Goal: Task Accomplishment & Management: Use online tool/utility

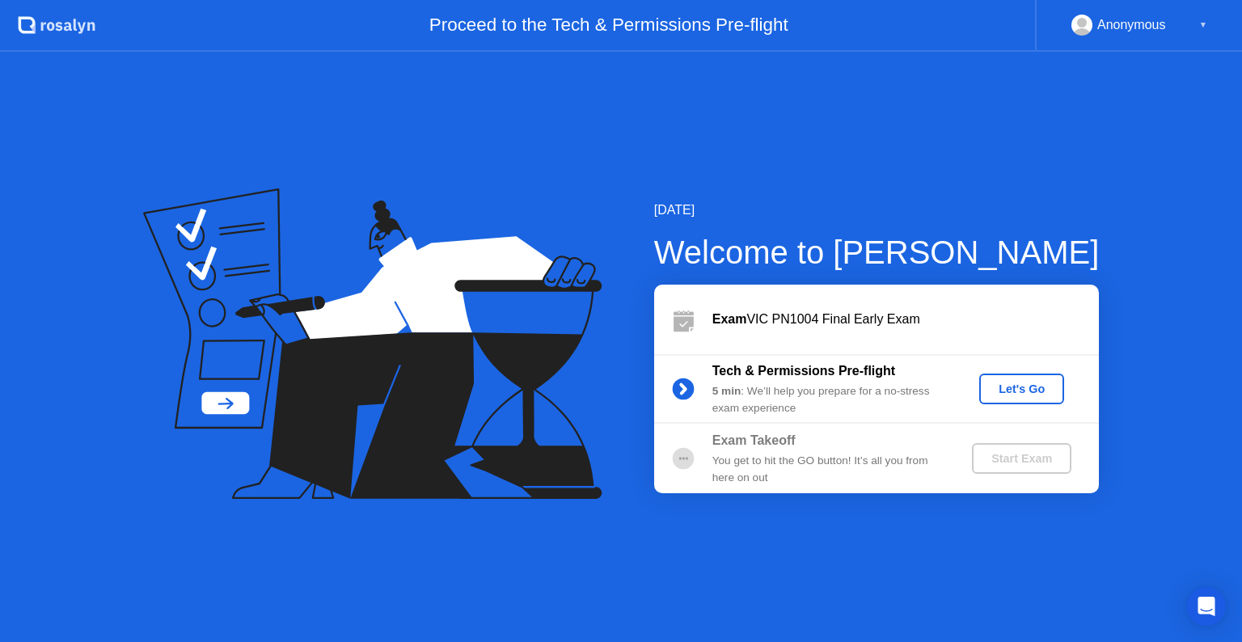
click at [1014, 393] on div "Let's Go" at bounding box center [1022, 388] width 72 height 13
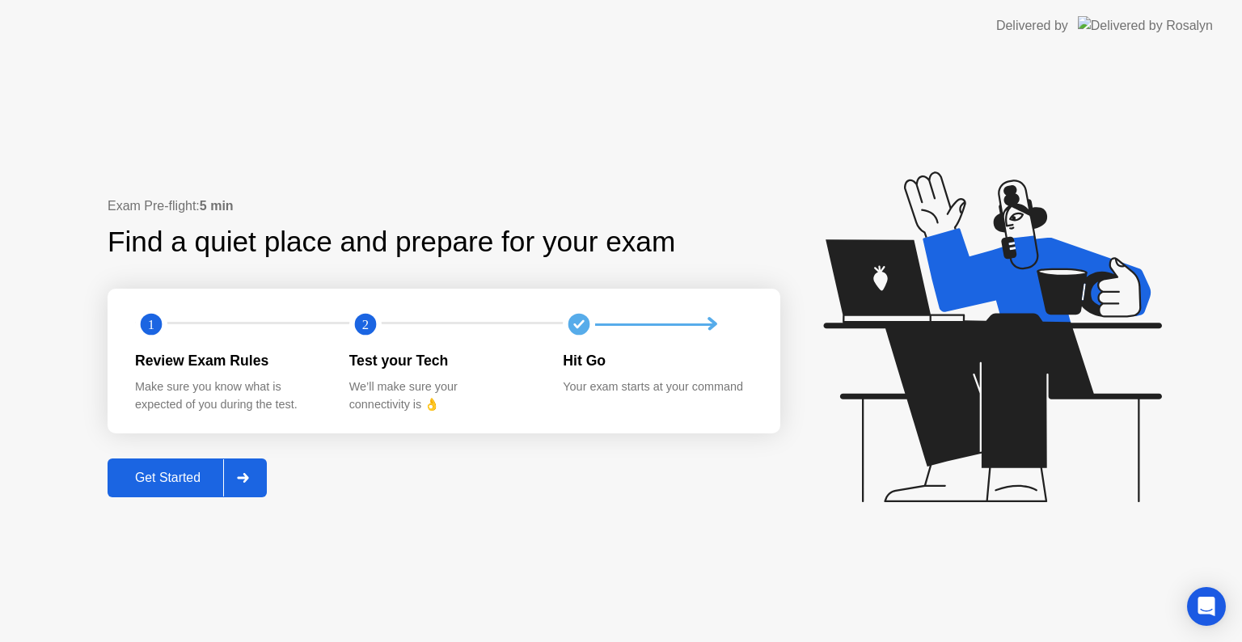
click at [185, 476] on div "Get Started" at bounding box center [167, 478] width 111 height 15
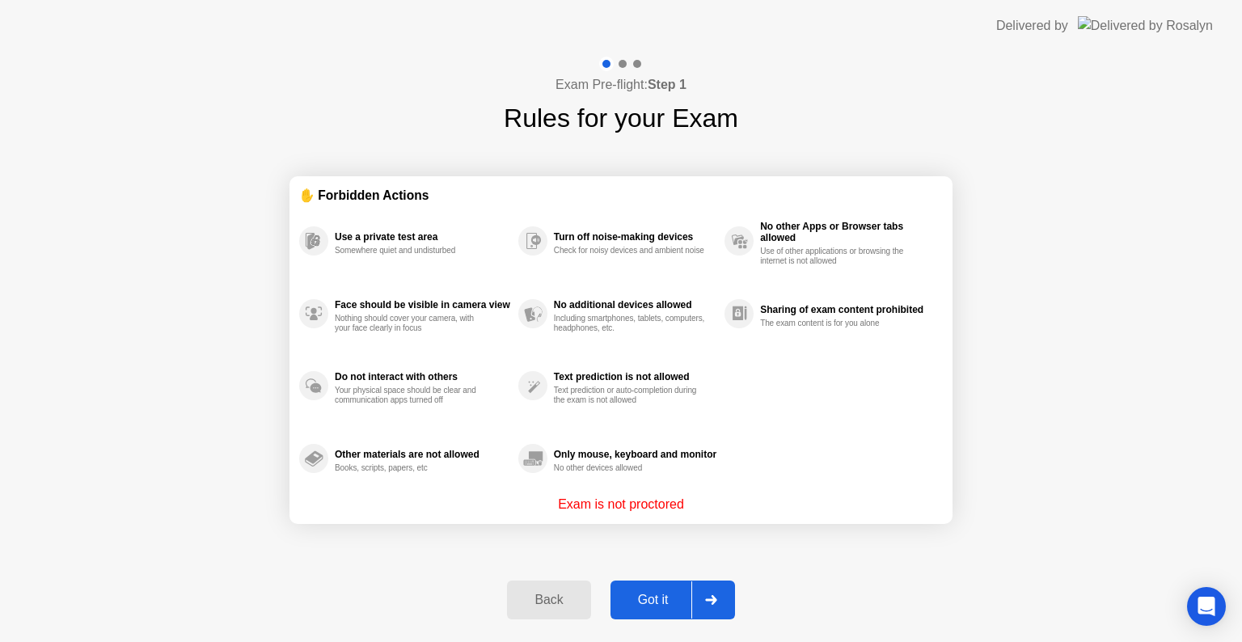
click at [669, 598] on div "Got it" at bounding box center [653, 600] width 76 height 15
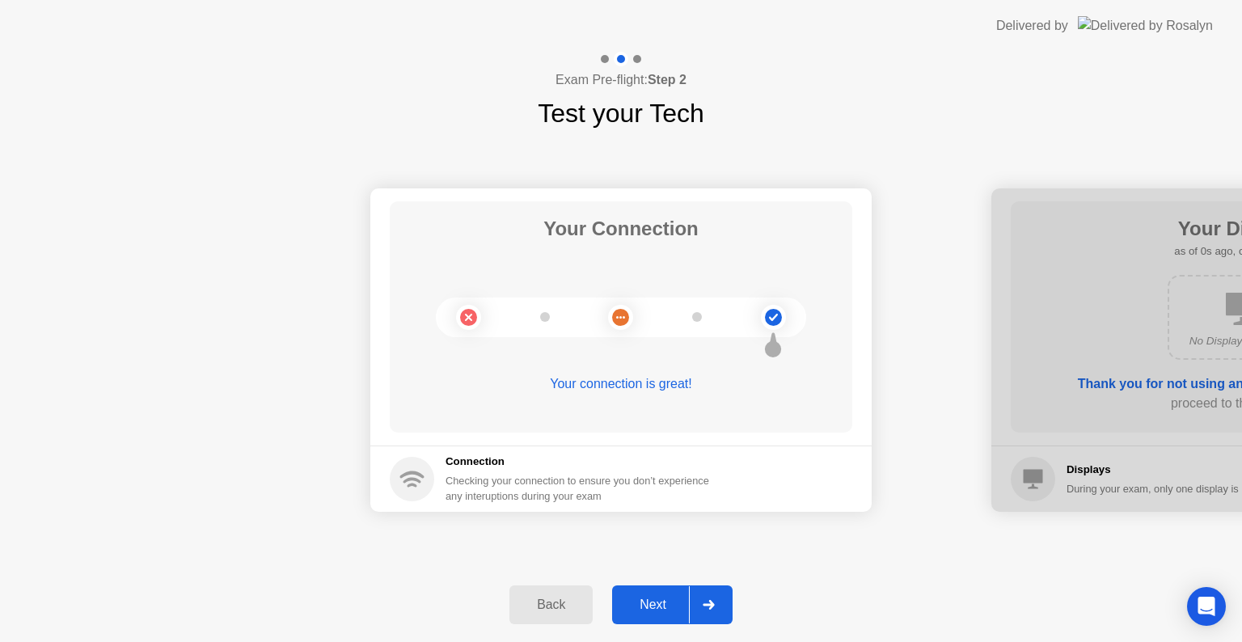
click at [669, 598] on div "Next" at bounding box center [653, 604] width 72 height 15
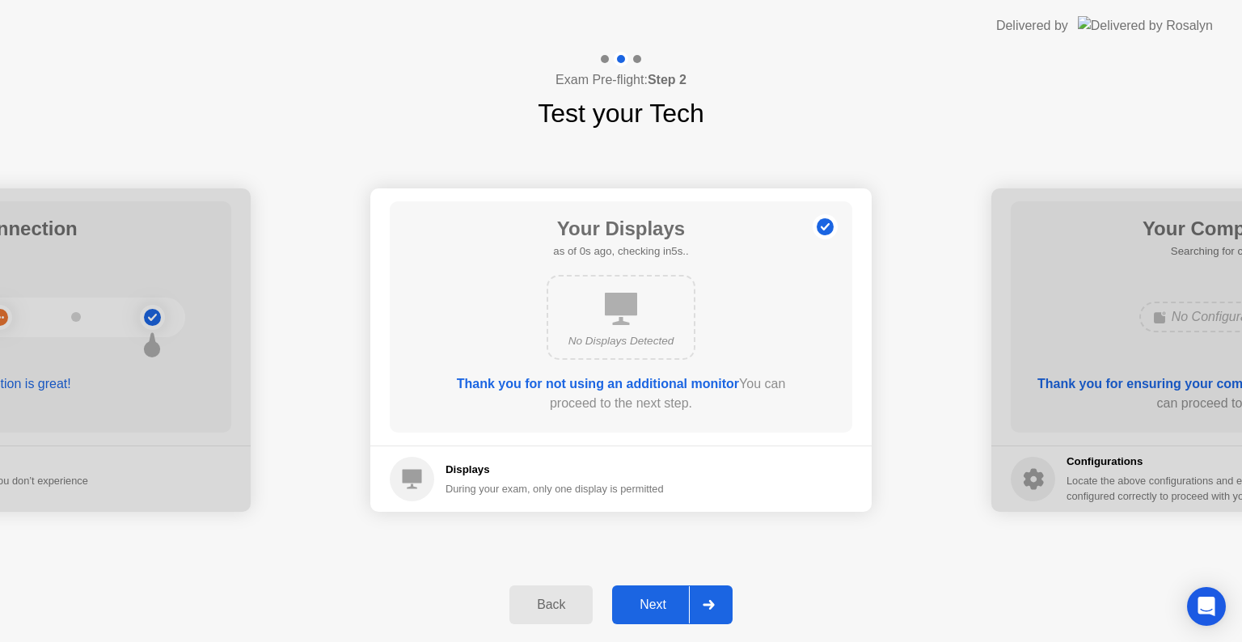
click at [669, 598] on div "Next" at bounding box center [653, 604] width 72 height 15
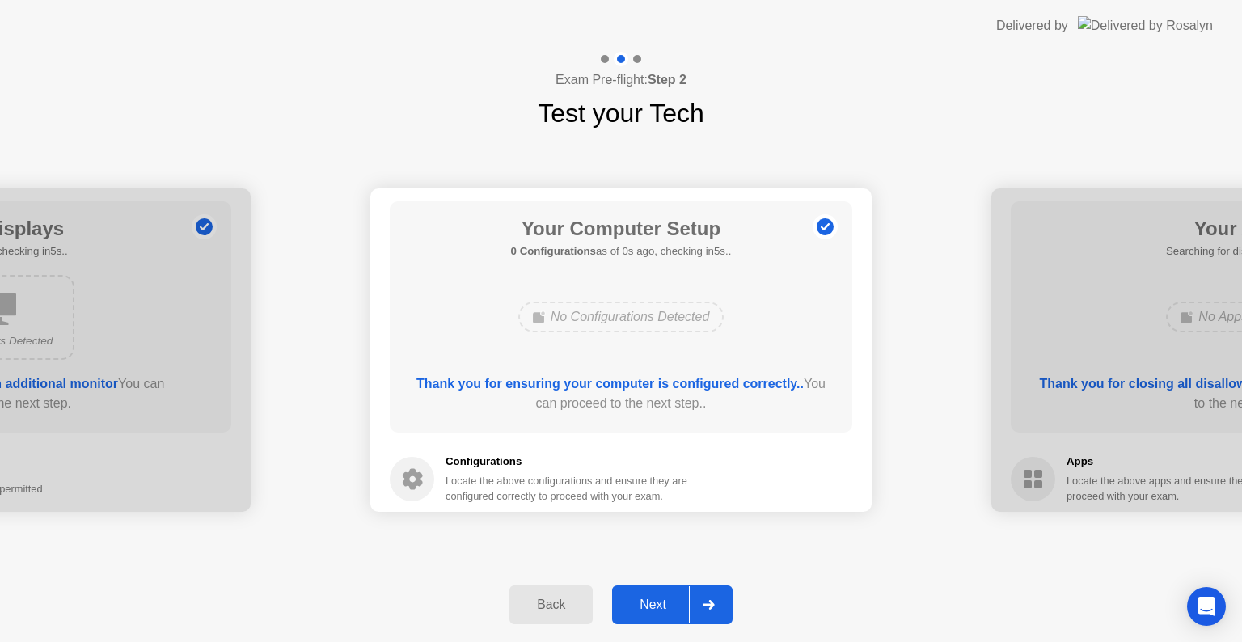
click at [669, 598] on div "Next" at bounding box center [653, 604] width 72 height 15
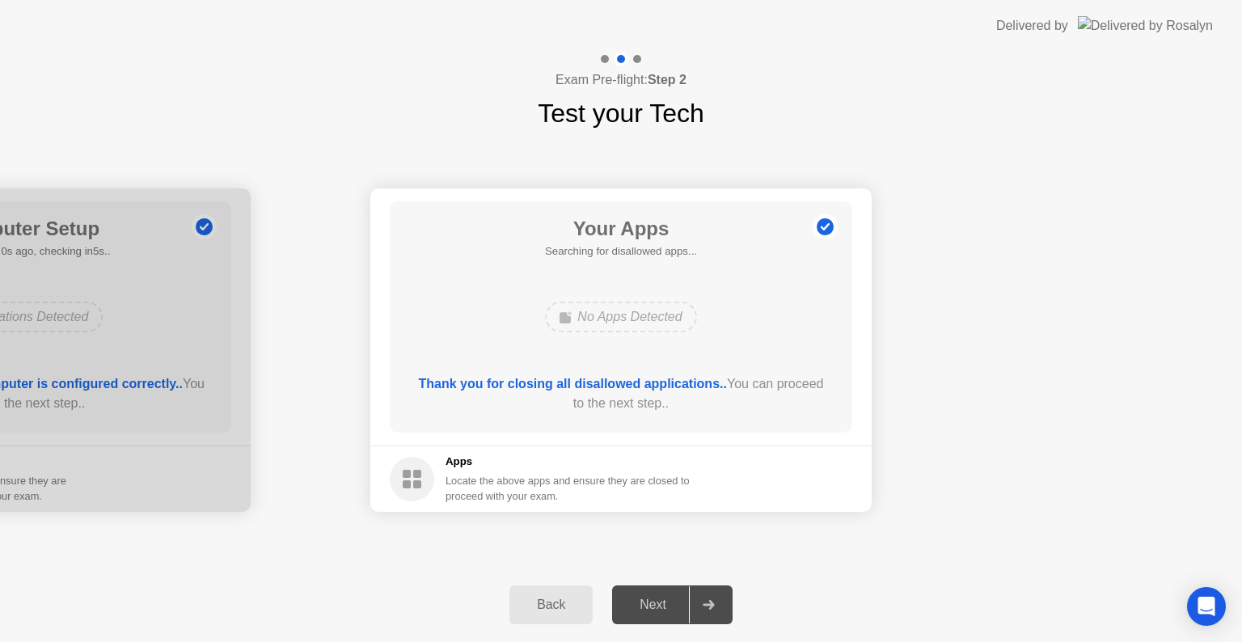
click at [669, 598] on div "Next" at bounding box center [653, 604] width 72 height 15
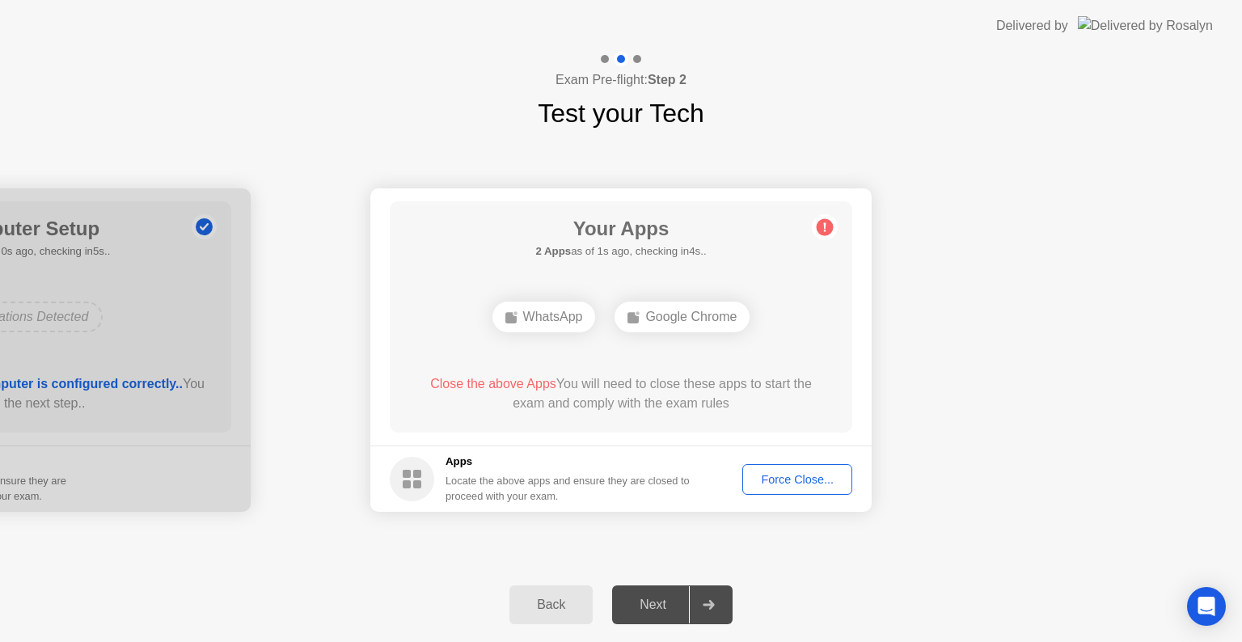
click at [821, 479] on div "Force Close..." at bounding box center [797, 479] width 99 height 13
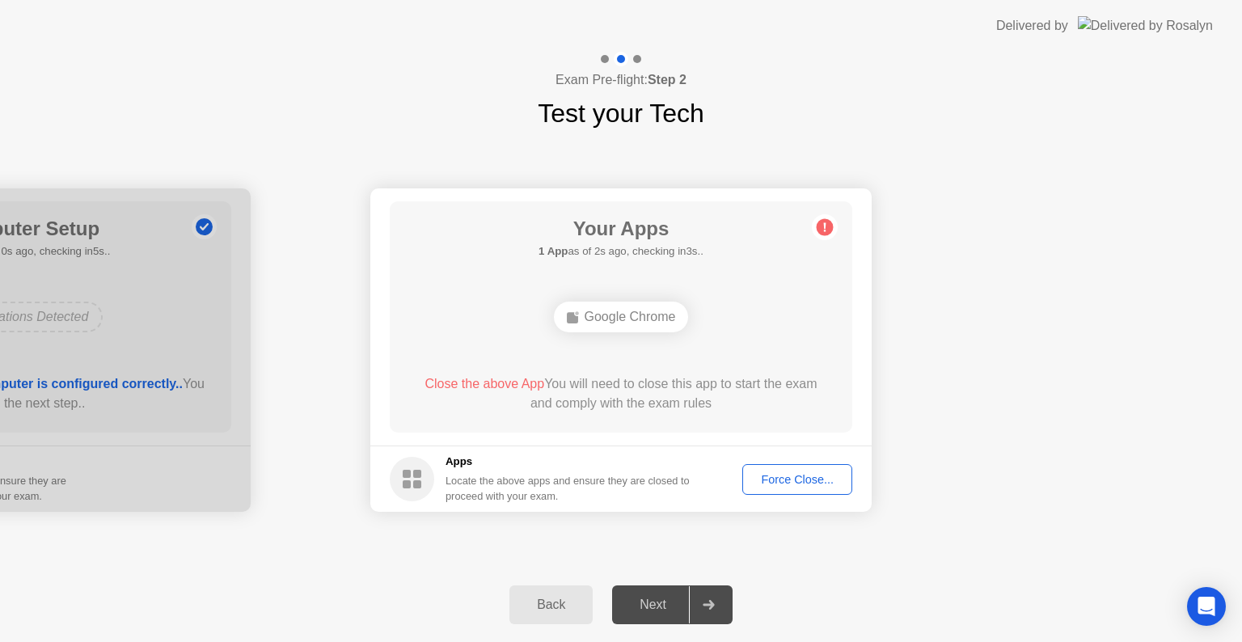
click at [797, 480] on div "Force Close..." at bounding box center [797, 479] width 99 height 13
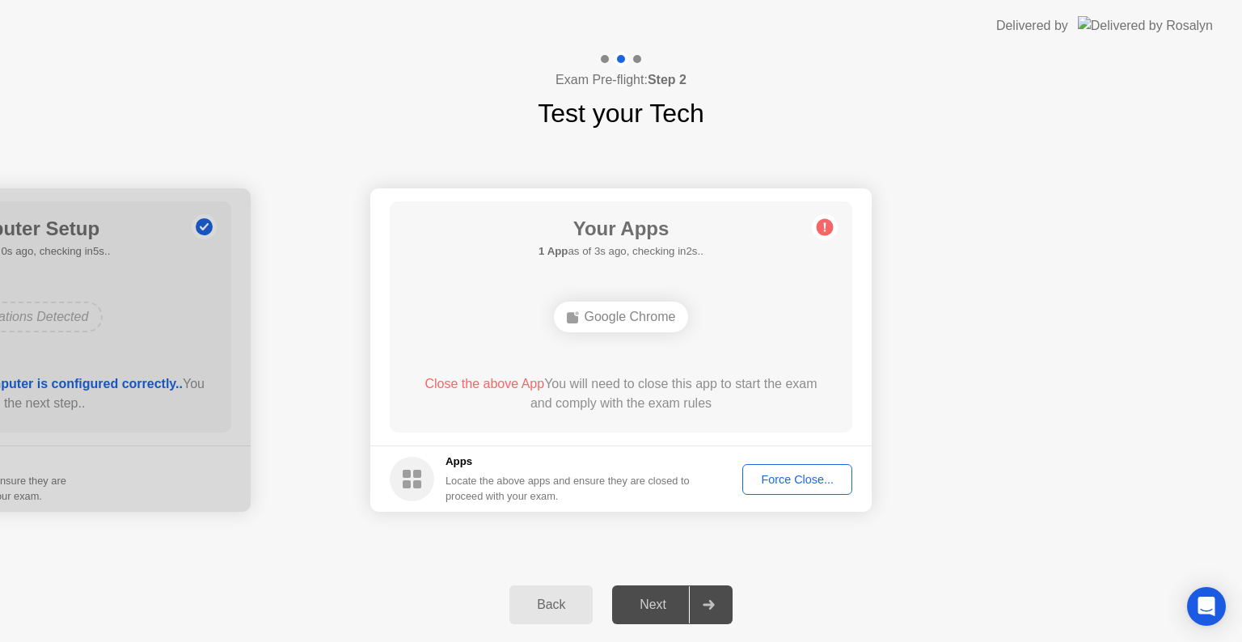
click at [605, 313] on div "Google Chrome" at bounding box center [621, 317] width 135 height 31
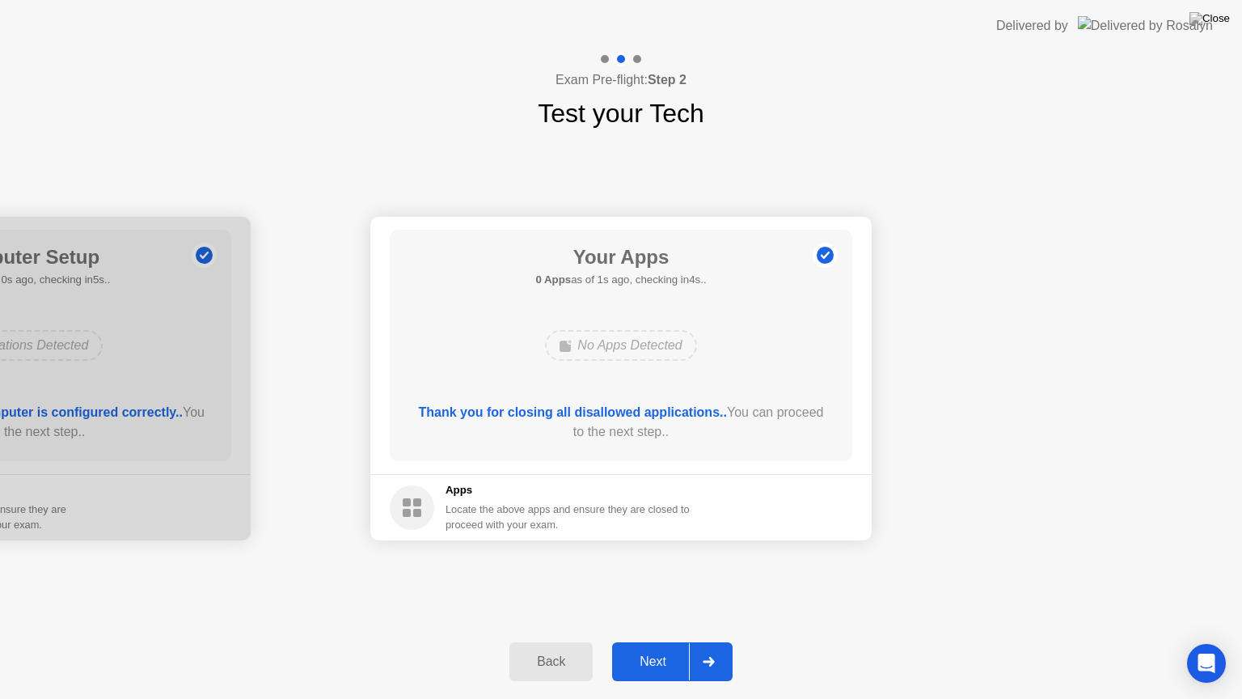
click at [660, 641] on div "Next" at bounding box center [653, 661] width 72 height 15
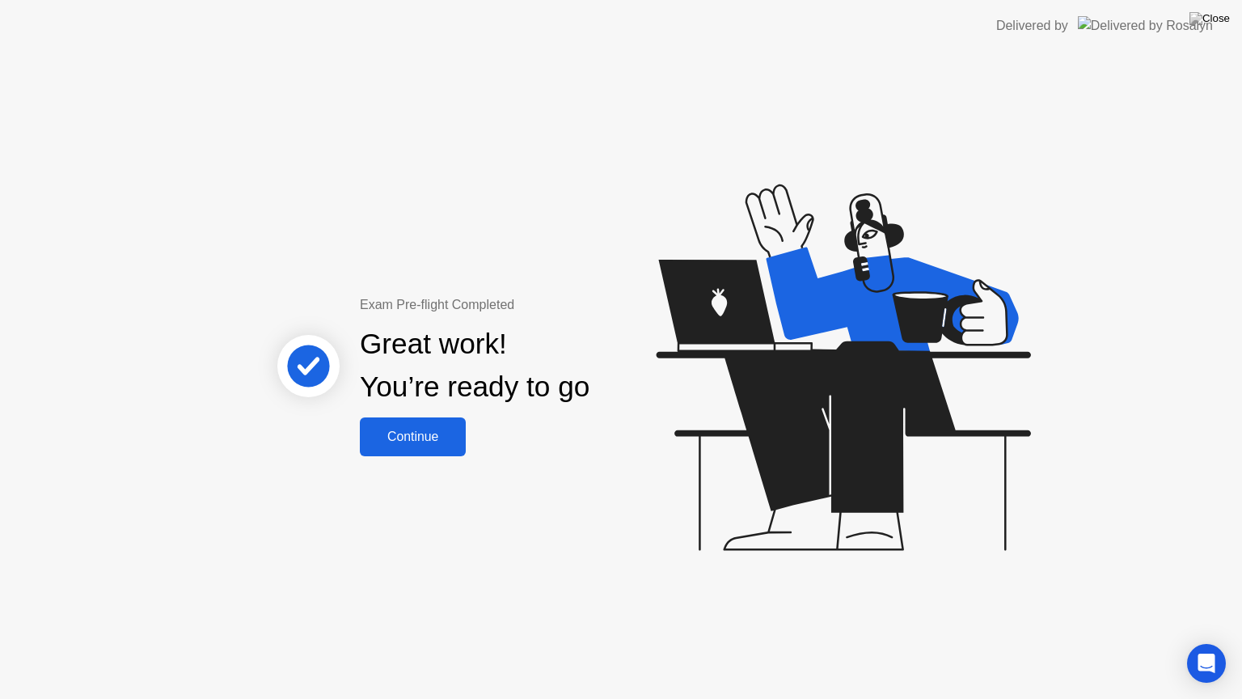
click at [412, 429] on div "Continue" at bounding box center [413, 436] width 96 height 15
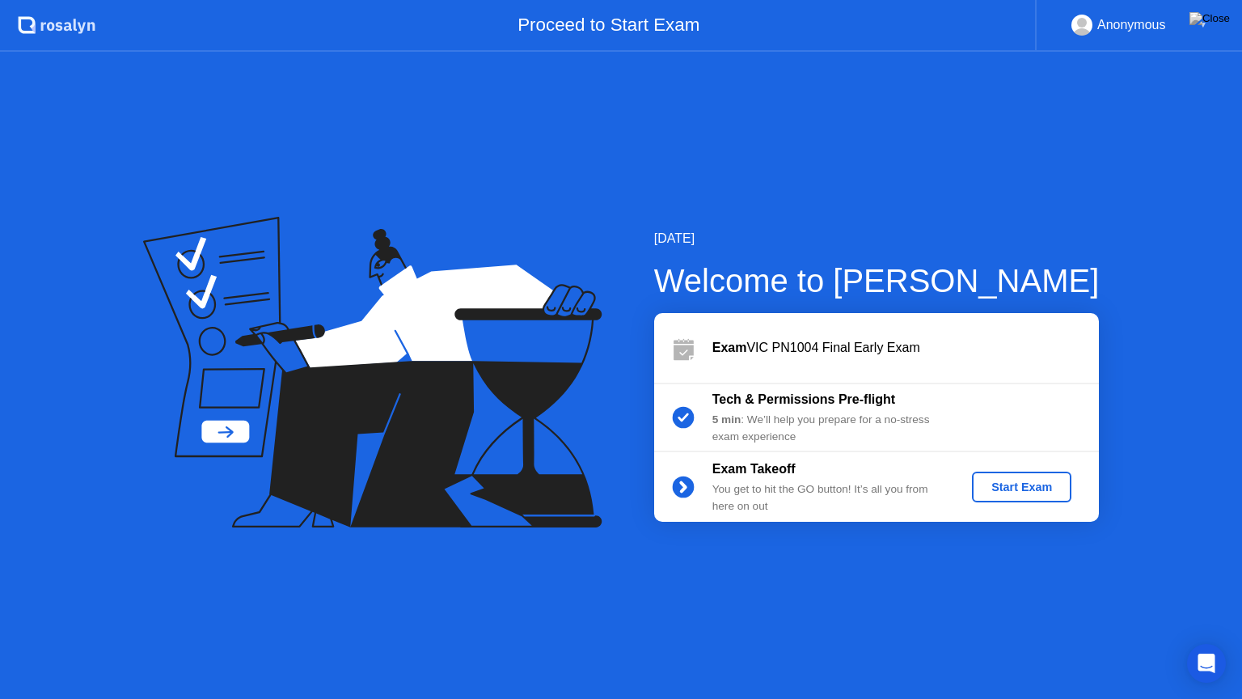
click at [1034, 487] on div "Start Exam" at bounding box center [1021, 486] width 87 height 13
